Goal: Find specific page/section: Find specific page/section

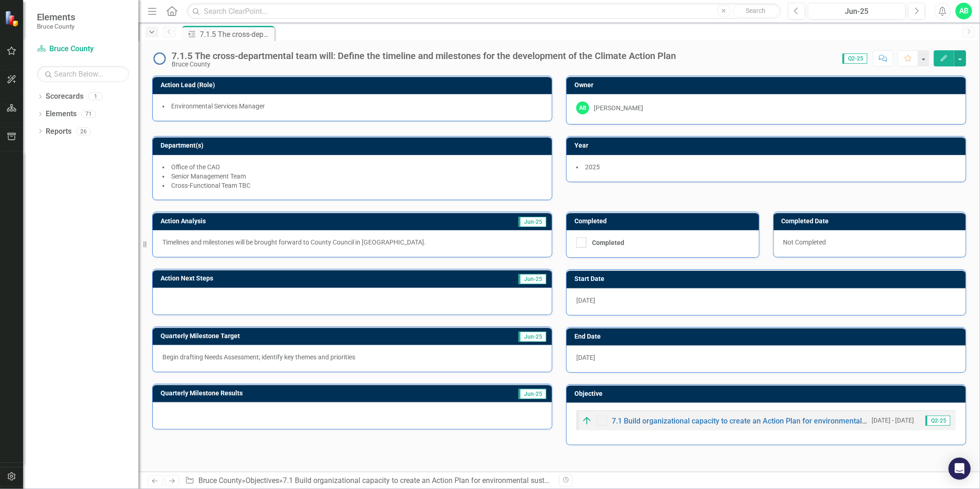
click at [152, 32] on icon "Dropdown" at bounding box center [152, 32] width 8 height 6
click at [60, 135] on link "Reports" at bounding box center [59, 131] width 26 height 11
click at [57, 113] on link "Elements" at bounding box center [61, 114] width 31 height 11
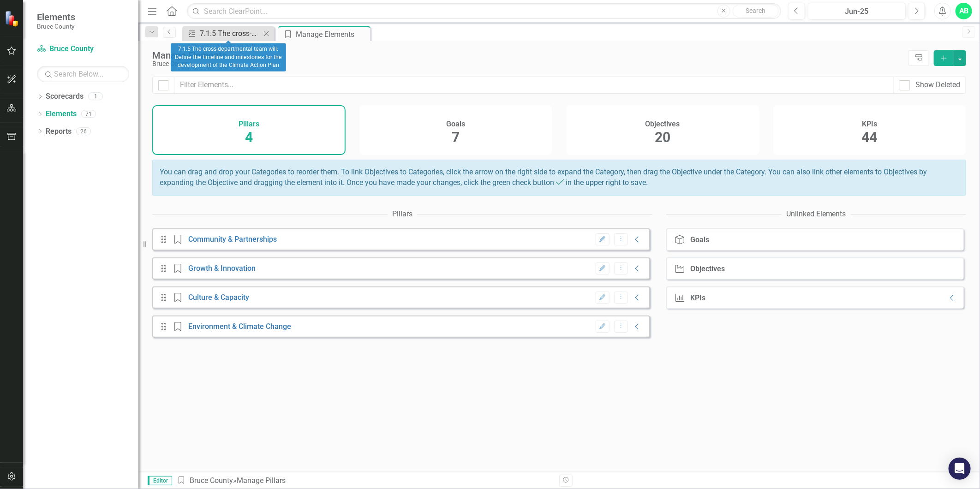
click at [239, 30] on div "7.1.5 The cross-departmental team will: Define the timeline and milestones for …" at bounding box center [230, 34] width 61 height 12
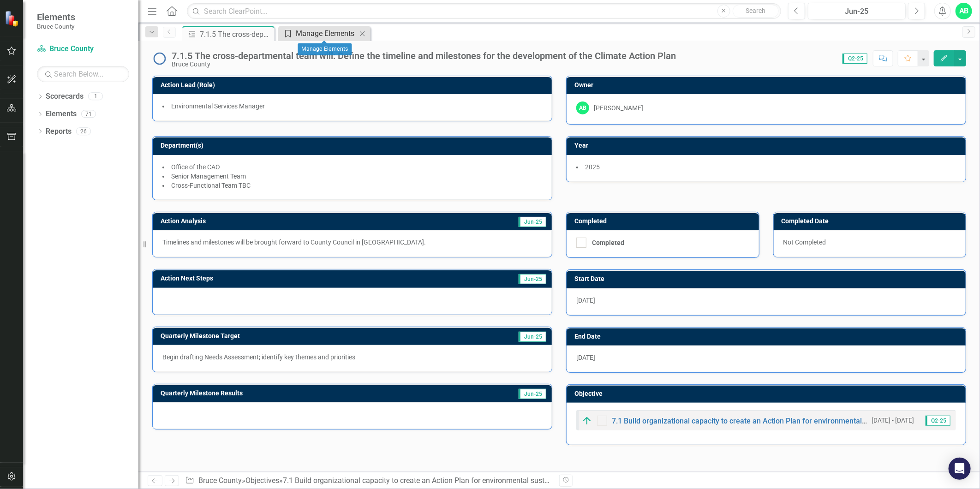
click at [315, 31] on div "Manage Elements" at bounding box center [326, 34] width 61 height 12
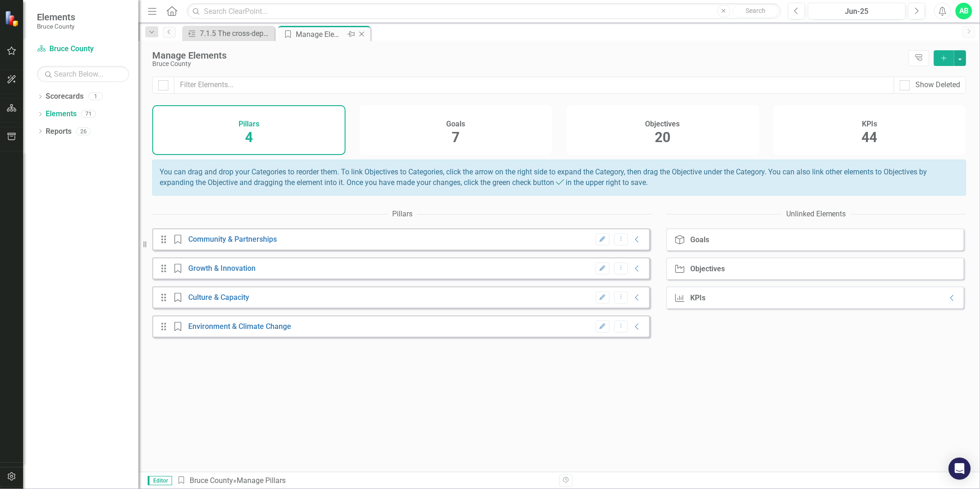
click at [361, 35] on icon at bounding box center [361, 34] width 5 height 5
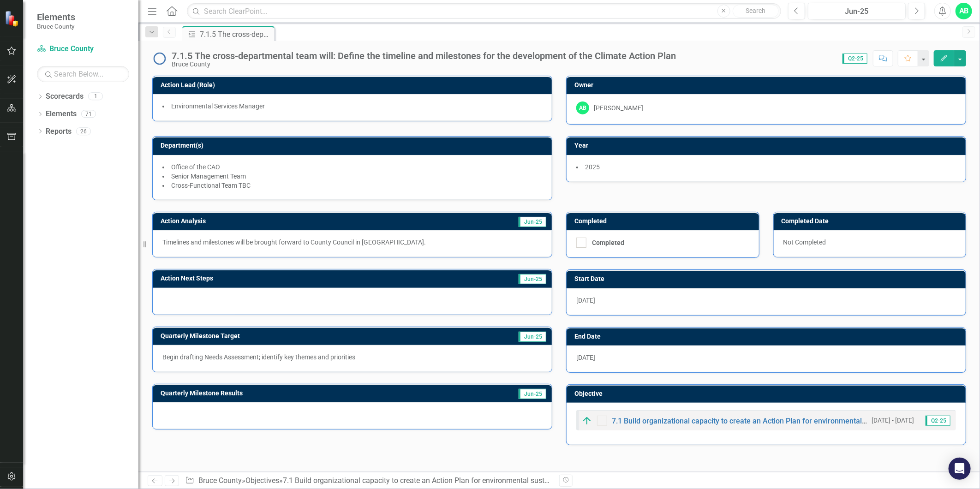
click at [177, 10] on icon "Home" at bounding box center [172, 11] width 12 height 10
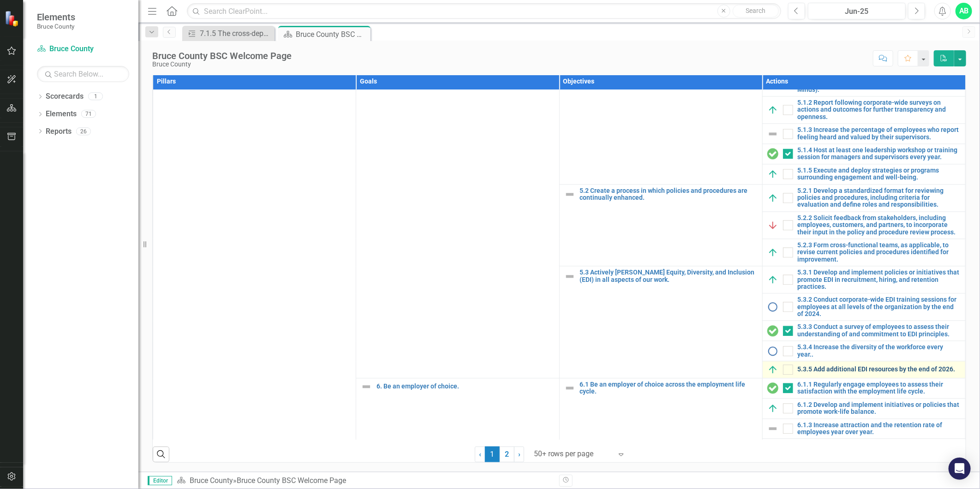
scroll to position [578, 0]
click at [507, 458] on link "2" at bounding box center [507, 455] width 15 height 16
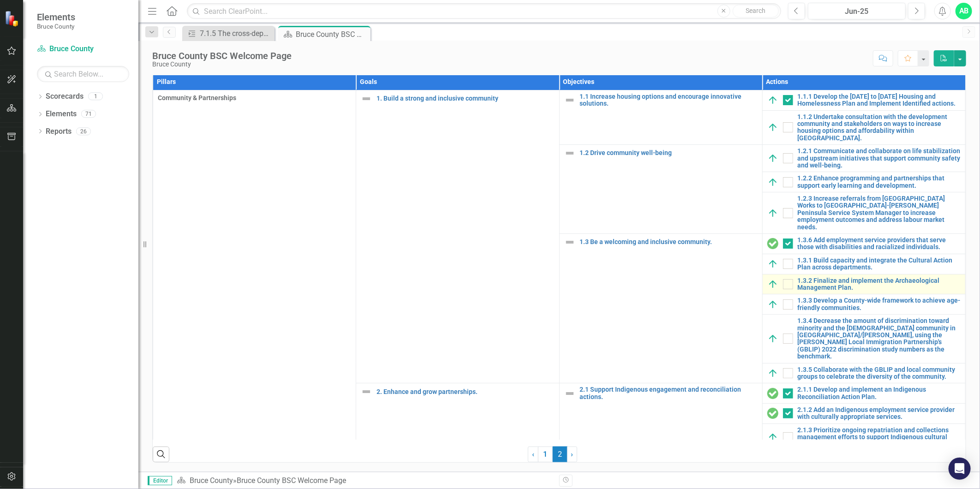
checkbox input "false"
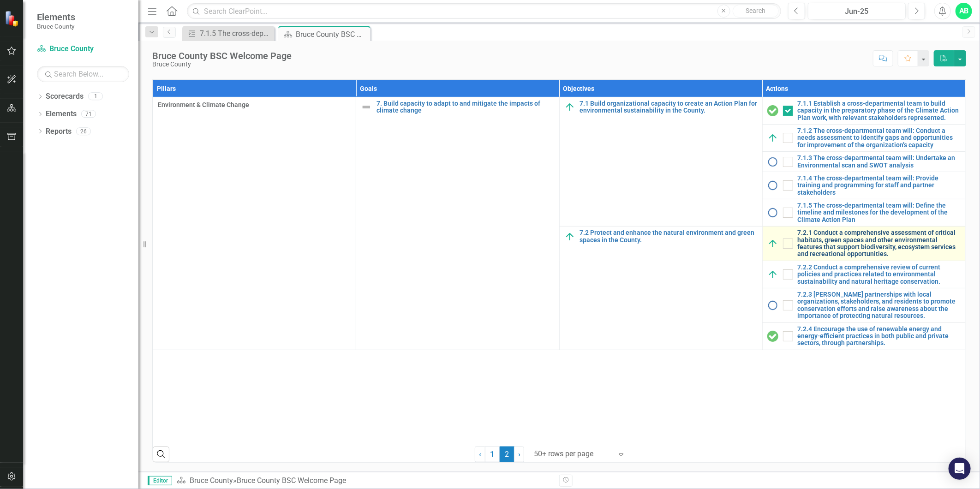
click at [843, 241] on link "7.2.1 Conduct a comprehensive assessment of critical habitats, green spaces and…" at bounding box center [879, 243] width 163 height 29
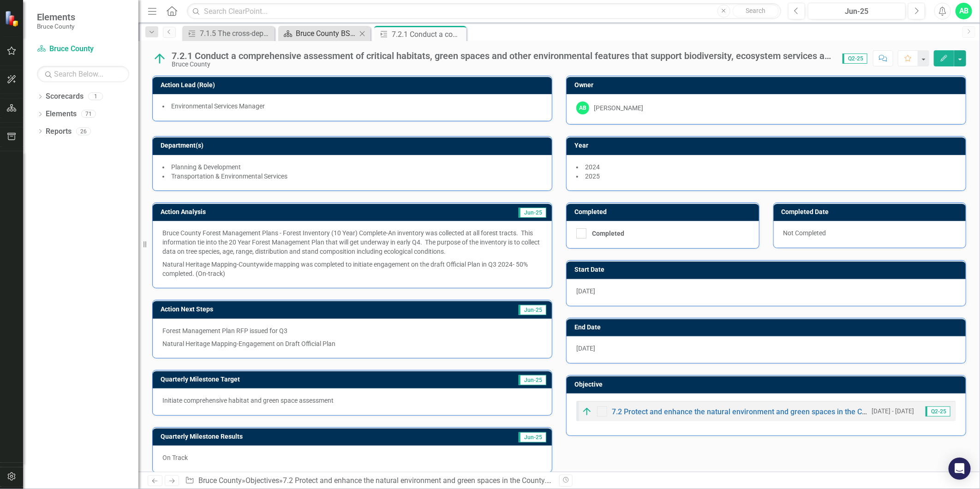
click at [303, 33] on div "Bruce County BSC Welcome Page" at bounding box center [326, 34] width 61 height 12
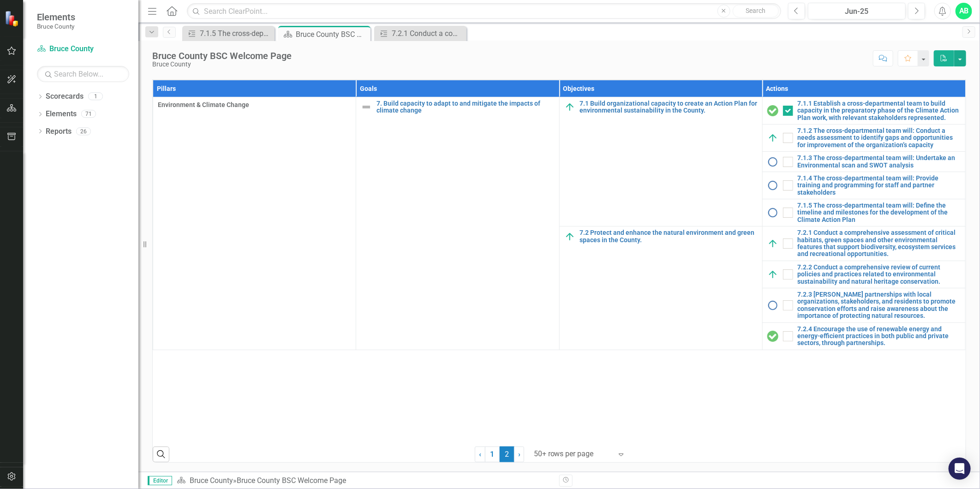
scroll to position [513, 0]
click at [832, 285] on link "7.2.2 Conduct a comprehensive review of current policies and practices related …" at bounding box center [879, 274] width 163 height 21
